Goal: Book appointment/travel/reservation

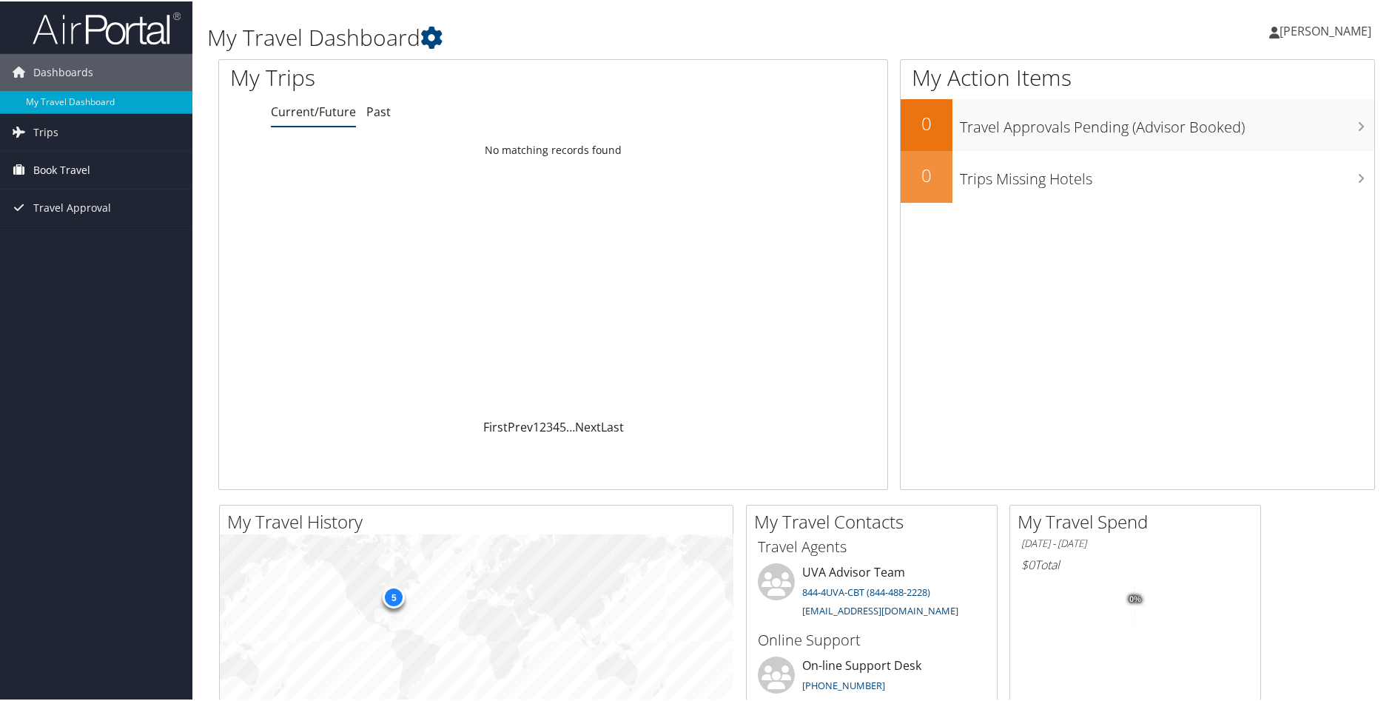
click at [73, 167] on span "Book Travel" at bounding box center [61, 168] width 57 height 37
click at [80, 243] on link "Book/Manage Online Trips" at bounding box center [96, 243] width 192 height 22
